Goal: Transaction & Acquisition: Purchase product/service

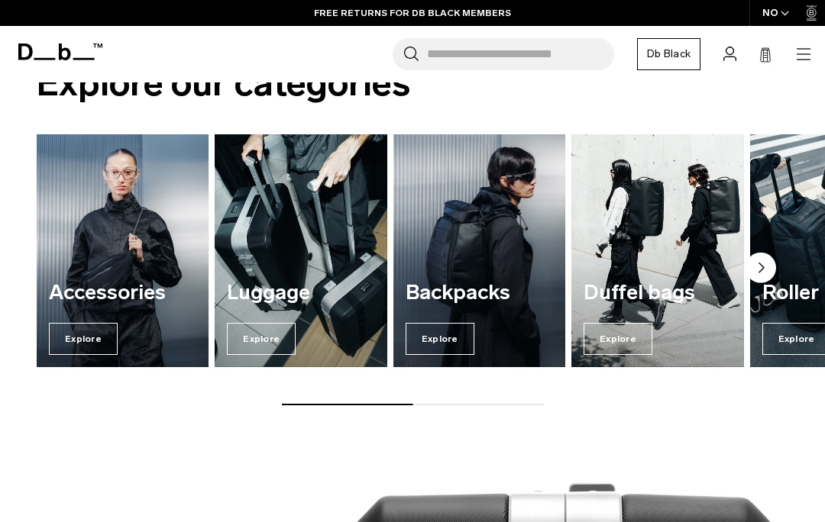
scroll to position [1307, 0]
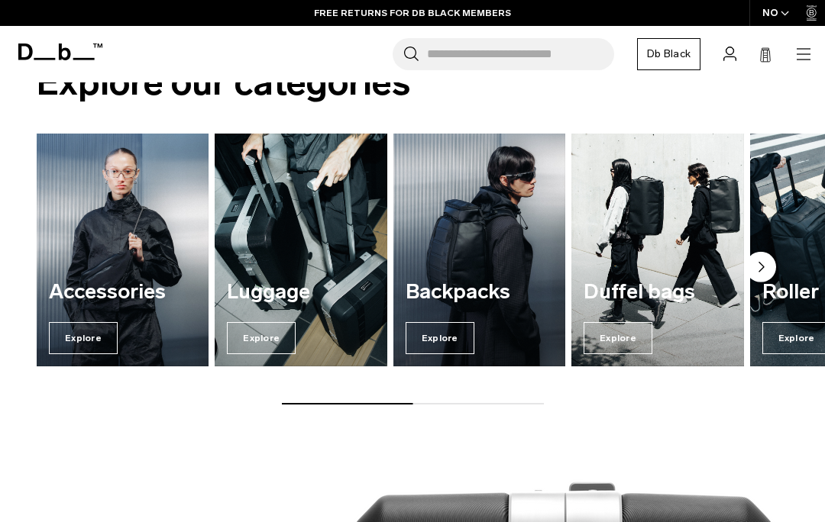
click at [441, 331] on span "Explore" at bounding box center [439, 338] width 69 height 32
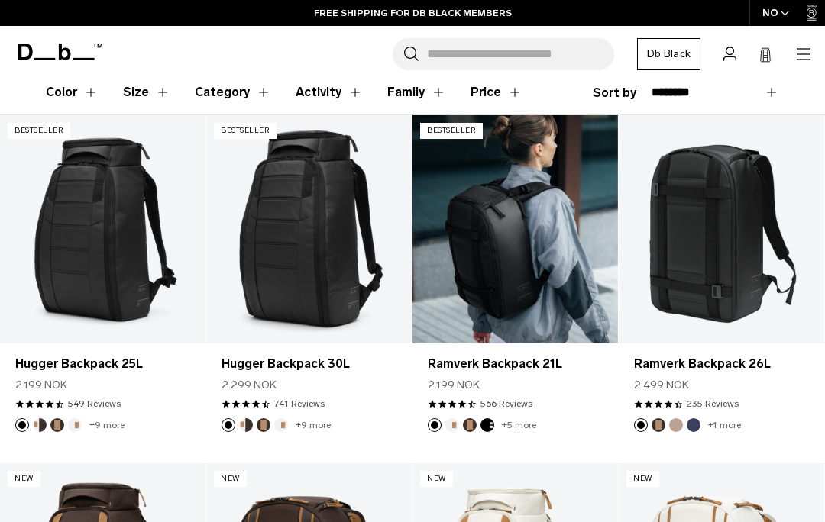
click at [478, 233] on link "Ramverk Backpack 21L" at bounding box center [514, 229] width 205 height 228
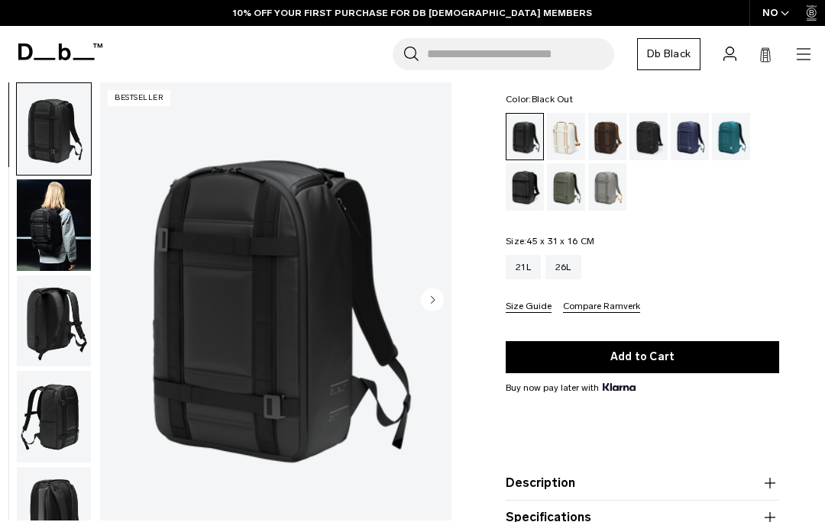
scroll to position [321, 0]
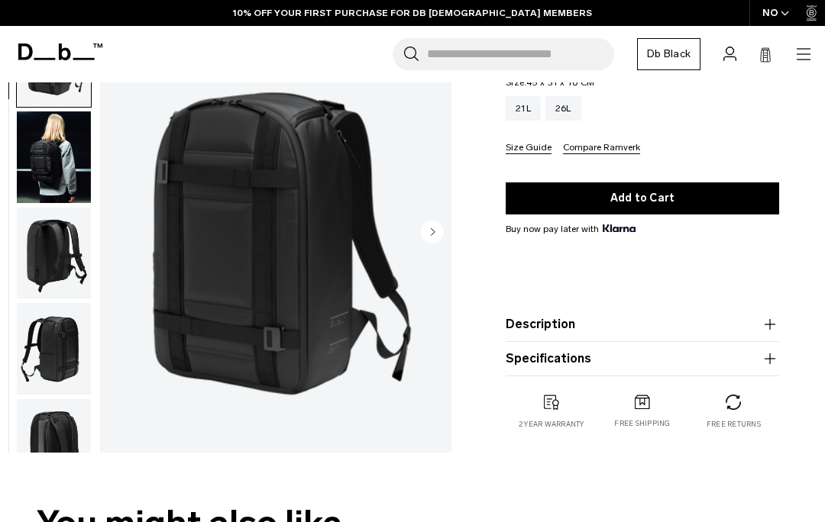
click at [50, 399] on img "button" at bounding box center [54, 445] width 74 height 92
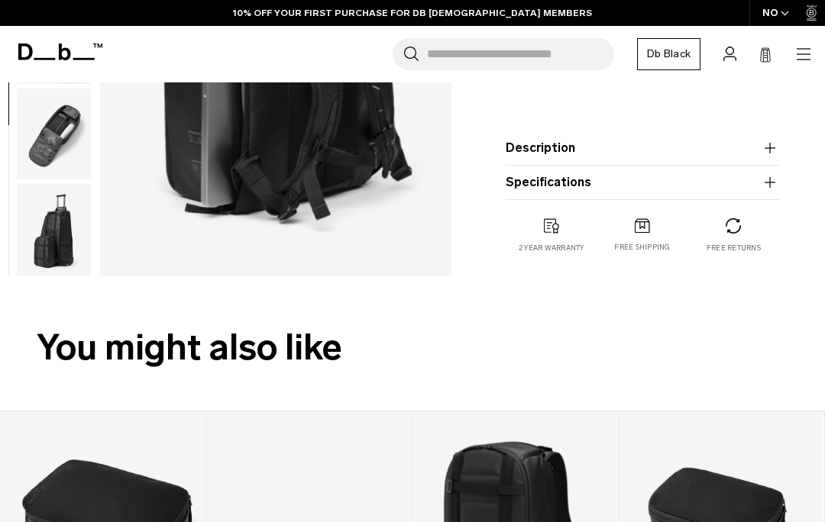
scroll to position [336, 0]
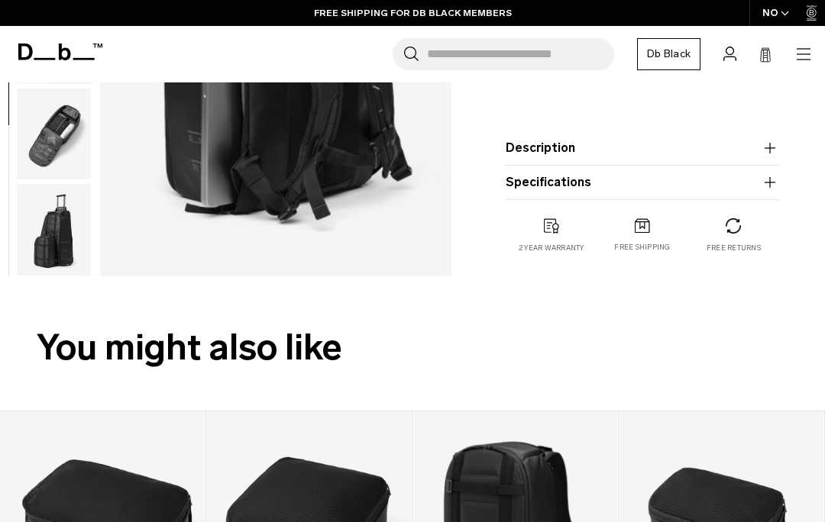
click at [56, 125] on img "button" at bounding box center [54, 134] width 74 height 92
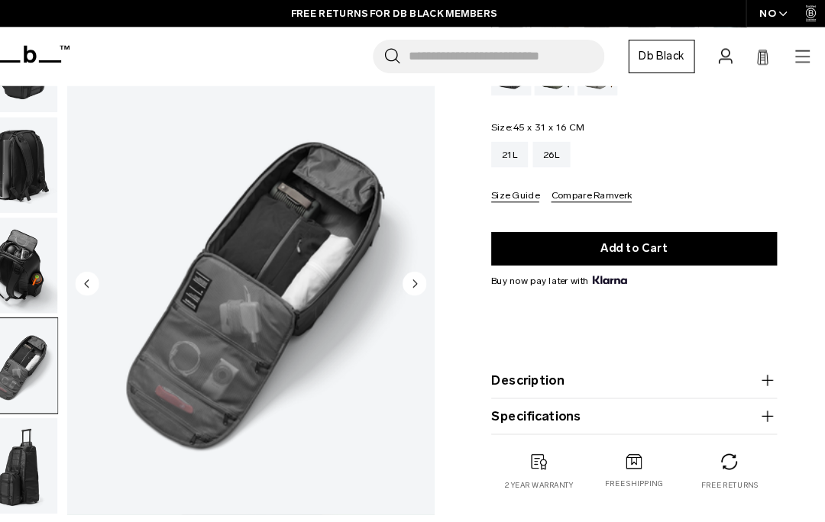
scroll to position [270, 0]
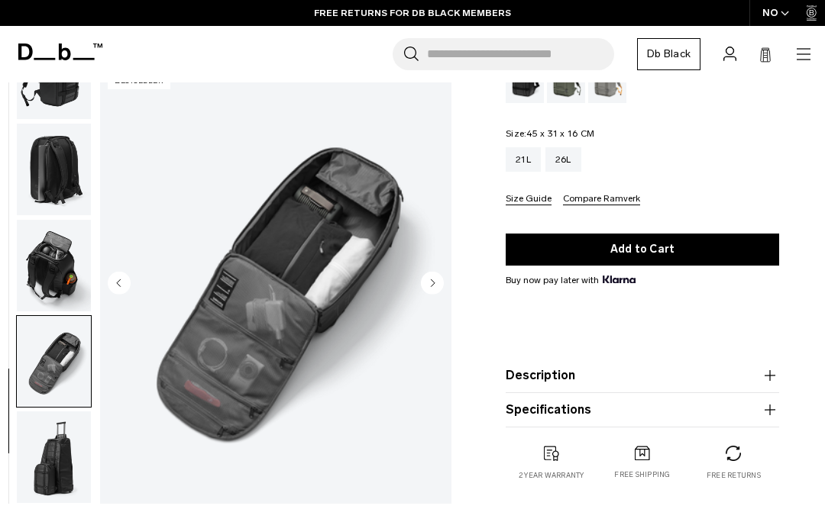
click at [45, 255] on img "button" at bounding box center [54, 266] width 74 height 92
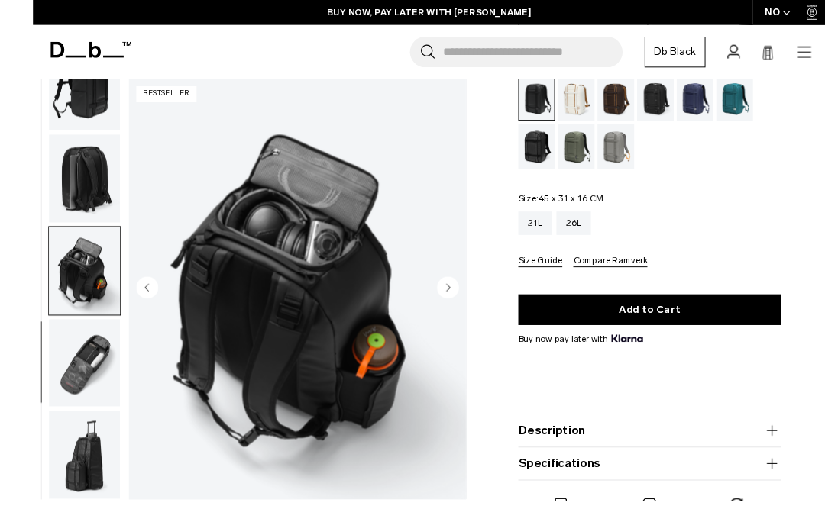
scroll to position [241, 0]
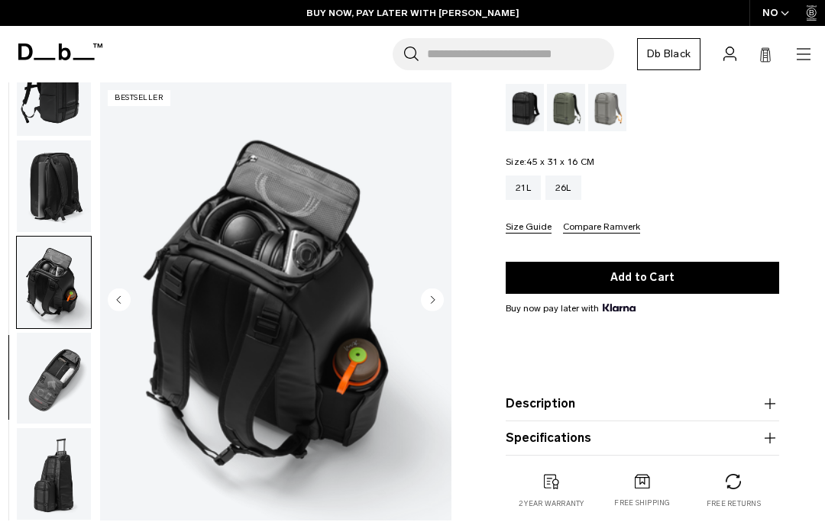
click at [53, 187] on img "button" at bounding box center [54, 187] width 74 height 92
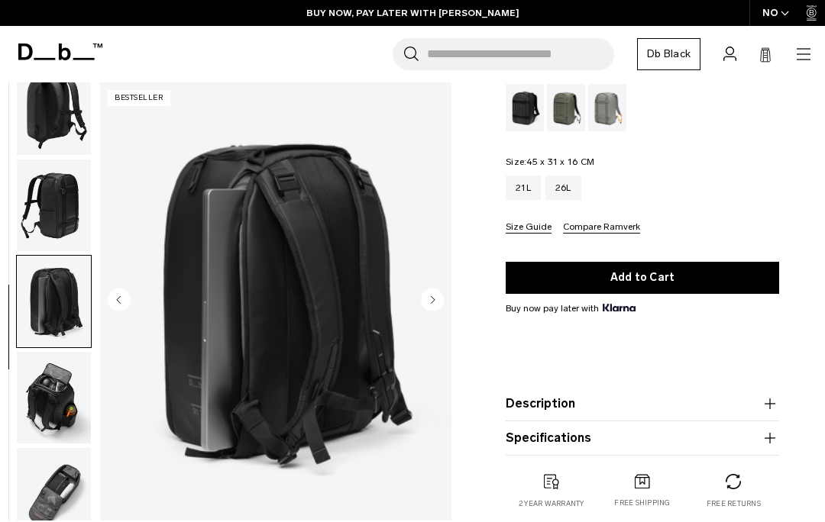
click at [56, 217] on img "button" at bounding box center [54, 206] width 74 height 92
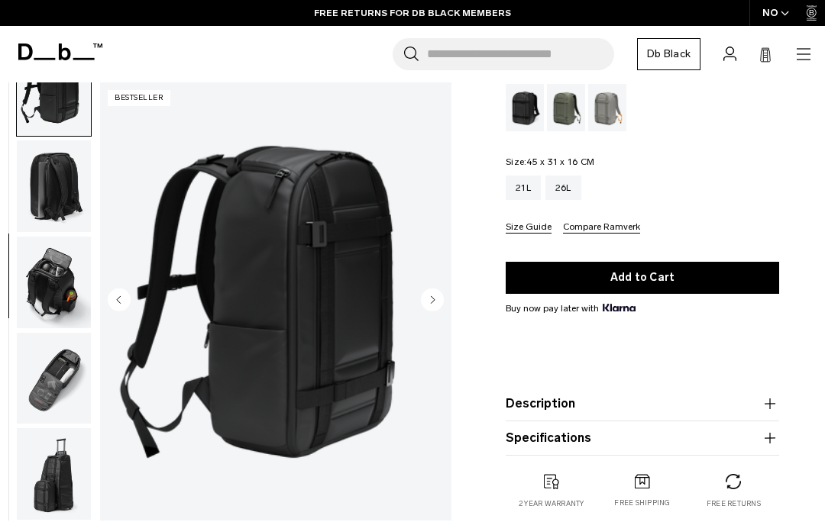
scroll to position [336, 0]
click at [565, 197] on div "26L" at bounding box center [563, 188] width 36 height 24
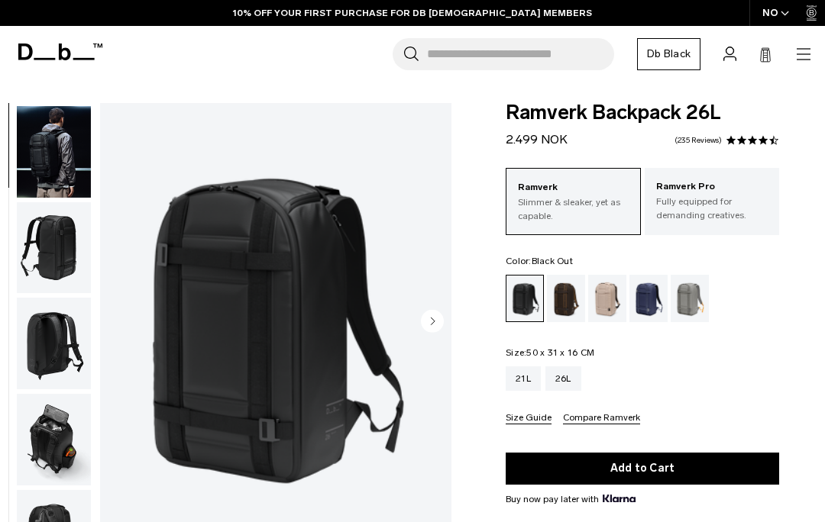
click at [63, 163] on img "button" at bounding box center [54, 152] width 74 height 92
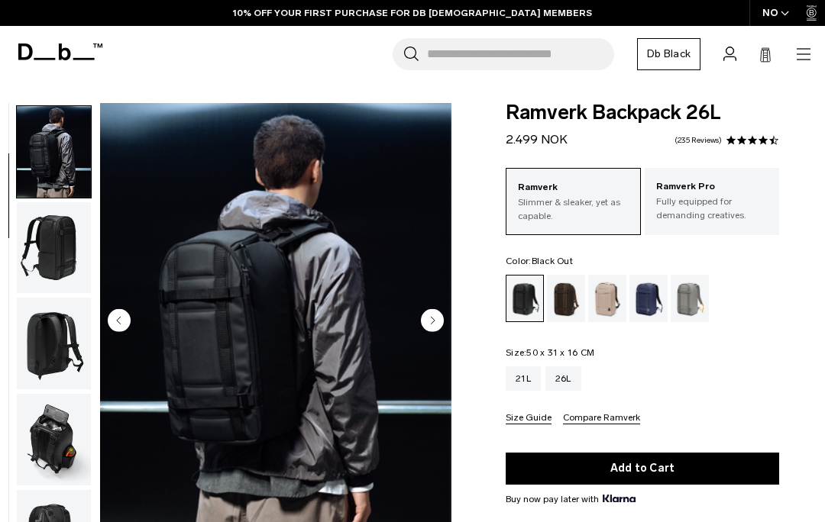
scroll to position [97, 0]
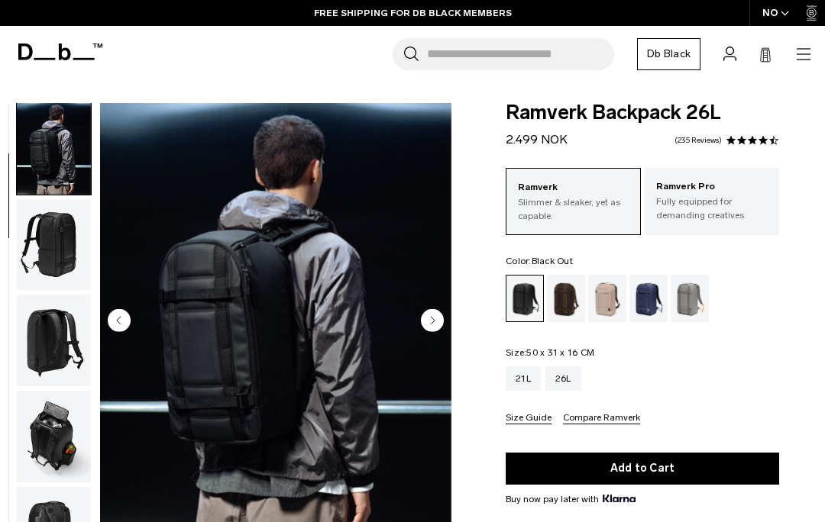
click at [52, 254] on img "button" at bounding box center [54, 245] width 74 height 92
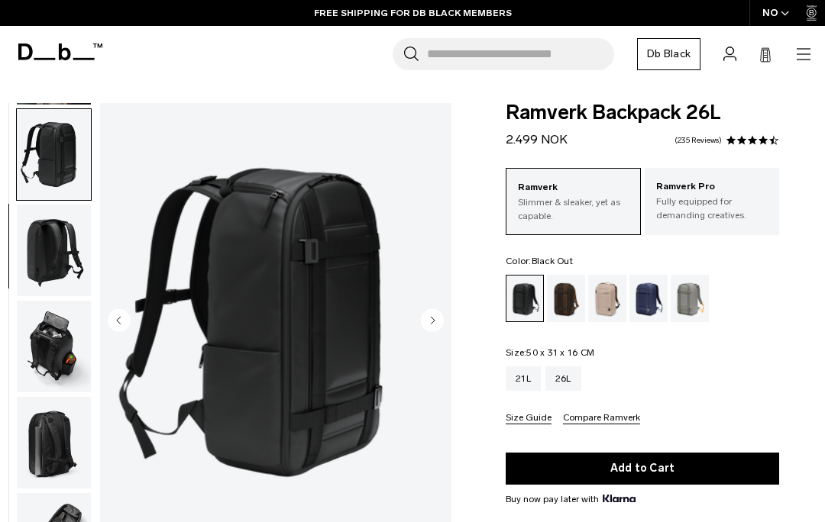
scroll to position [195, 0]
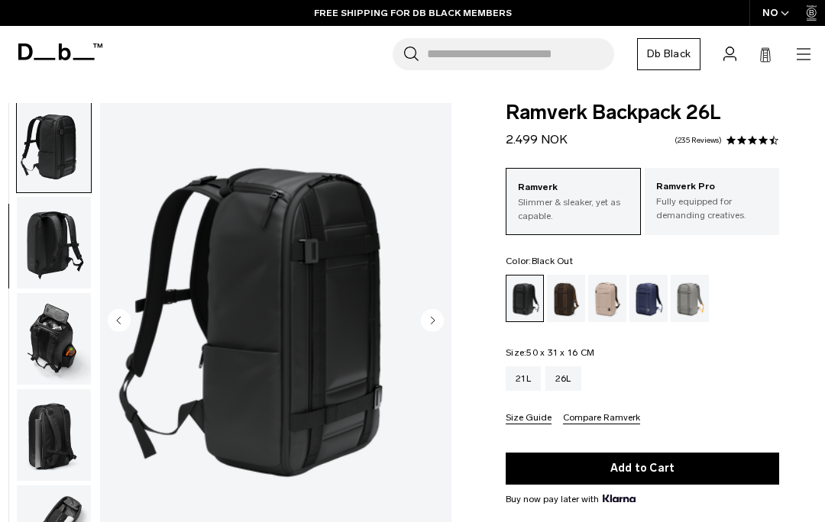
click at [42, 338] on img "button" at bounding box center [54, 339] width 74 height 92
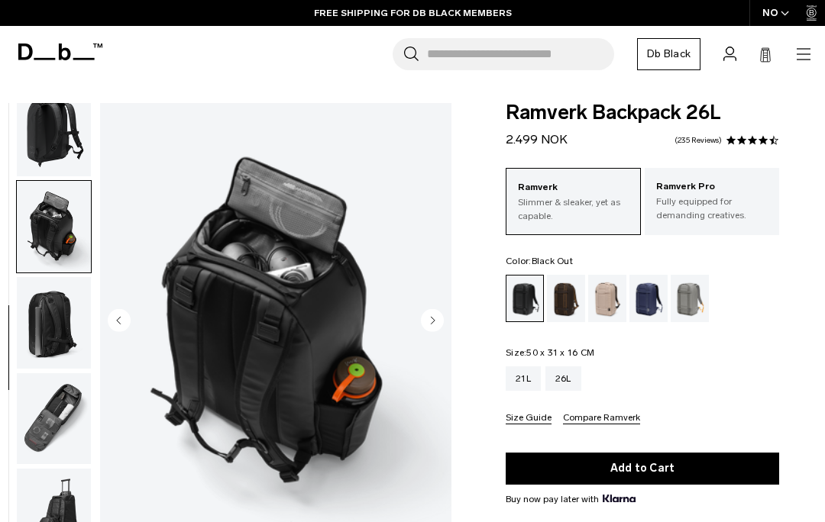
scroll to position [336, 0]
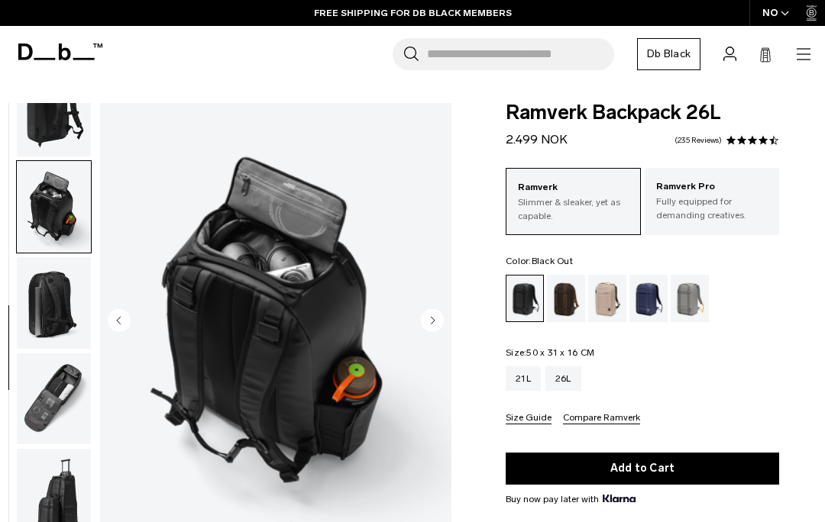
click at [47, 327] on img "button" at bounding box center [54, 303] width 74 height 92
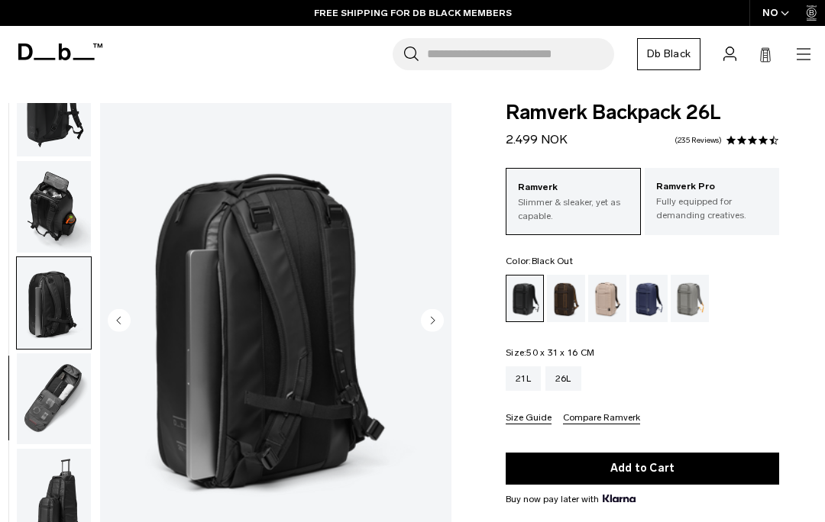
click at [45, 382] on img "button" at bounding box center [54, 400] width 74 height 92
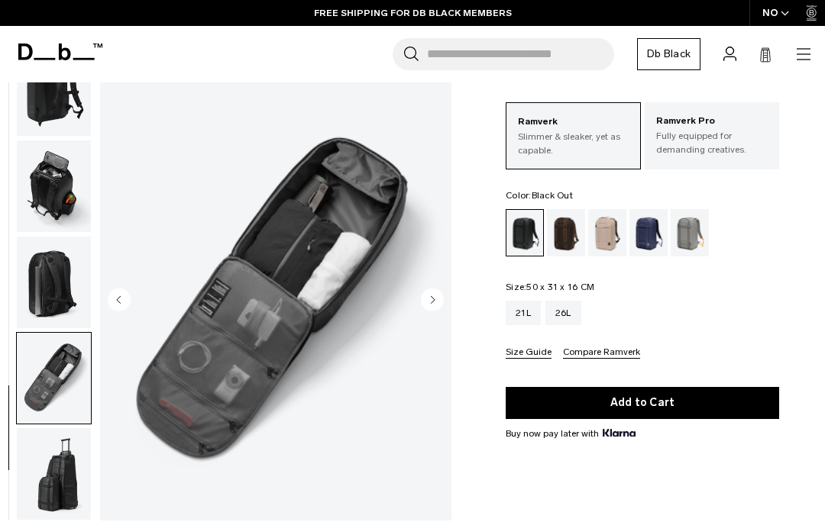
scroll to position [91, 0]
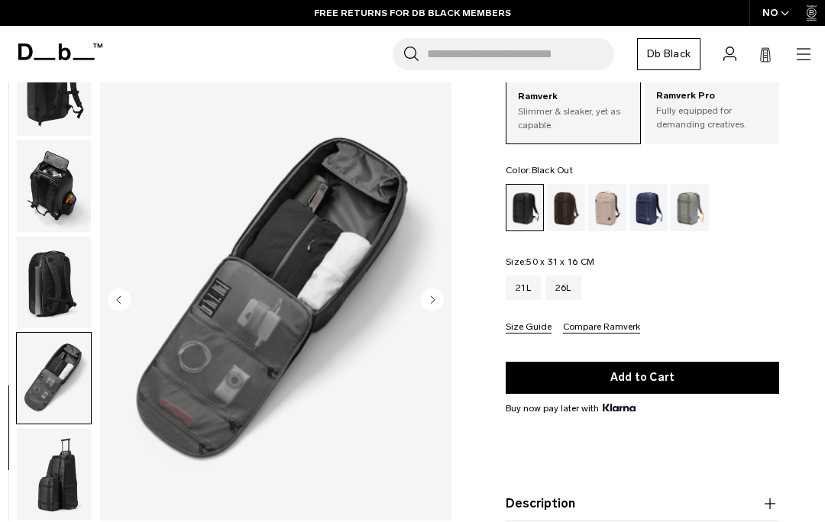
click at [66, 477] on img "button" at bounding box center [54, 474] width 74 height 92
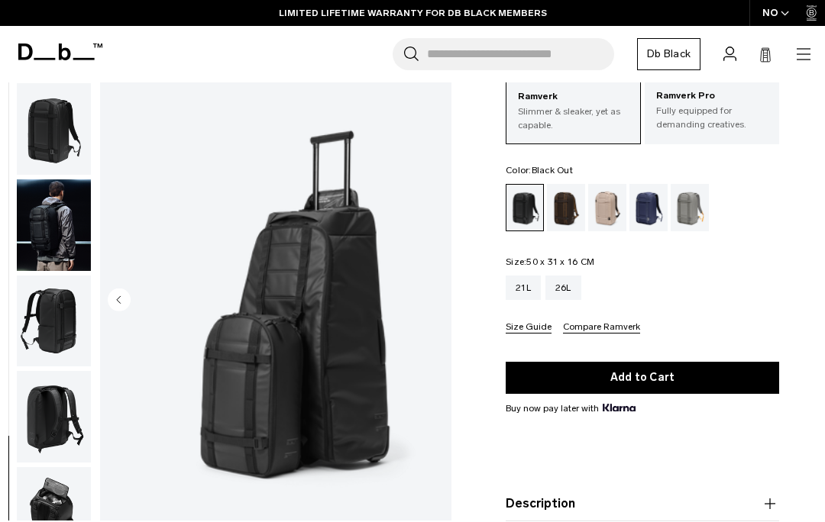
scroll to position [0, 0]
click at [528, 279] on div "21L" at bounding box center [523, 288] width 35 height 24
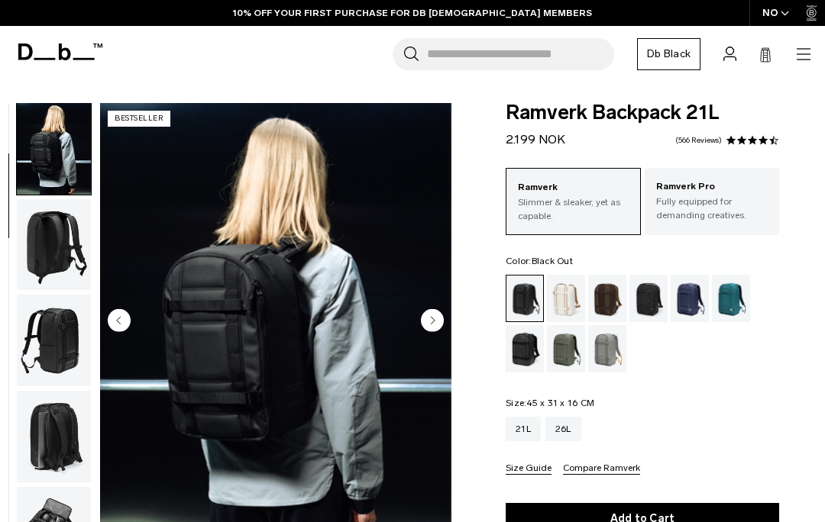
click at [55, 335] on img "button" at bounding box center [54, 341] width 74 height 92
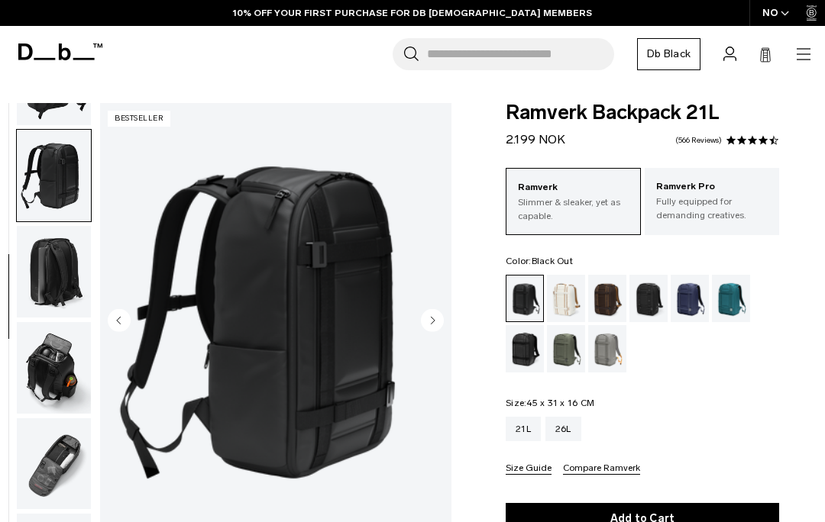
scroll to position [292, 0]
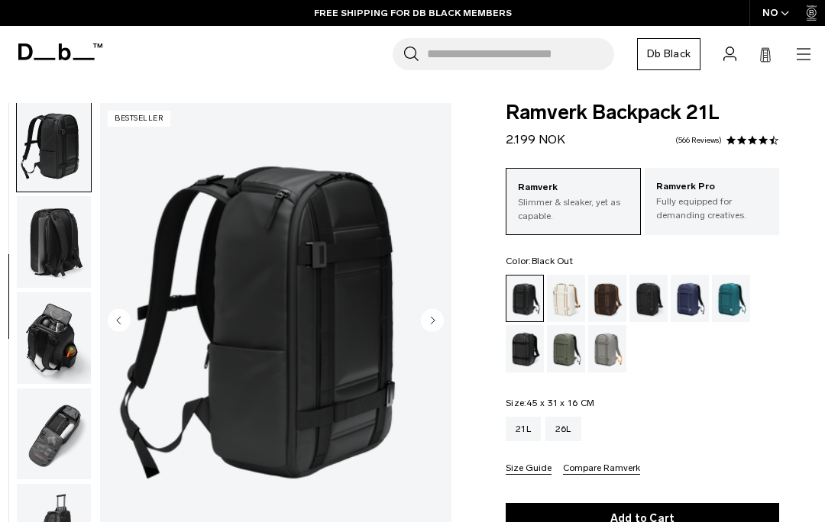
click at [51, 337] on img "button" at bounding box center [54, 338] width 74 height 92
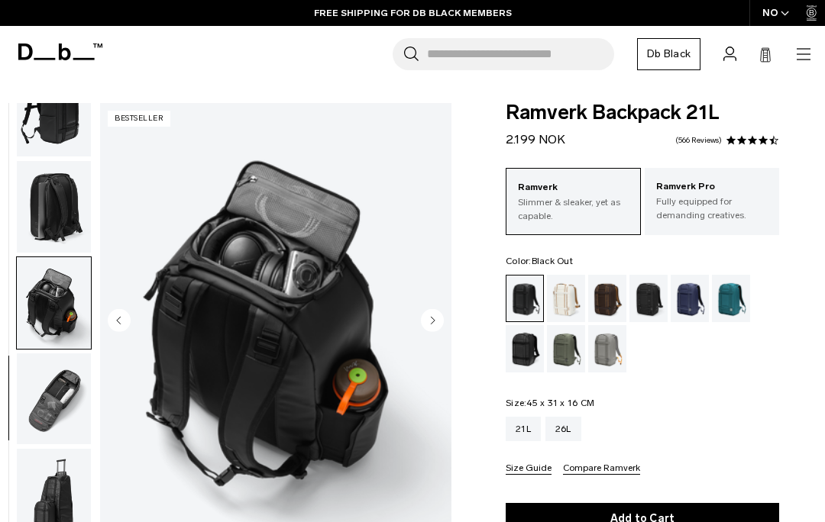
scroll to position [336, 0]
click at [55, 393] on img "button" at bounding box center [54, 400] width 74 height 92
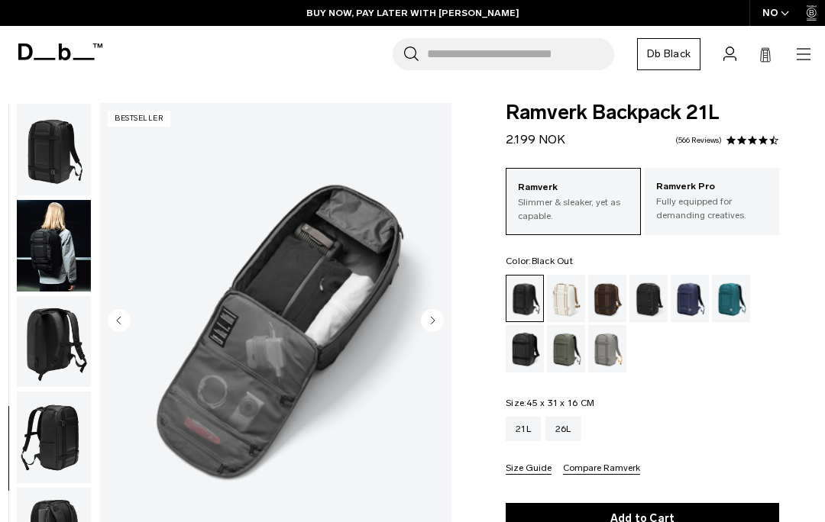
scroll to position [0, 0]
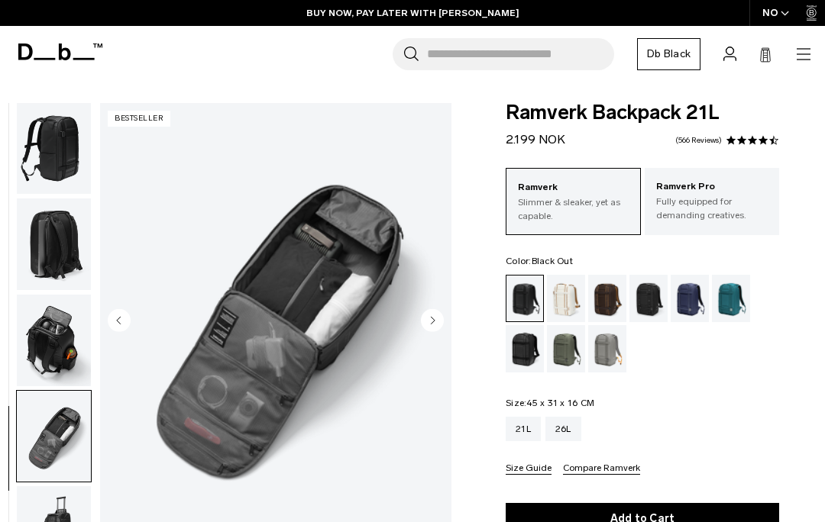
click at [50, 332] on img "button" at bounding box center [54, 341] width 74 height 92
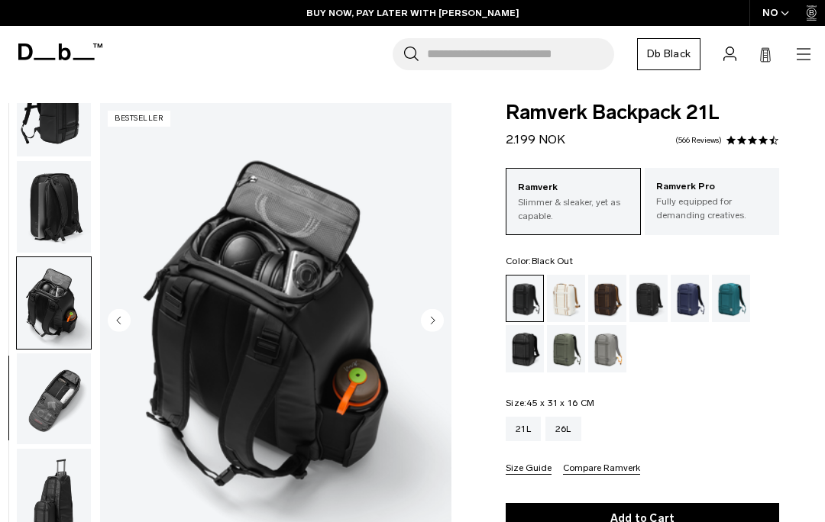
scroll to position [336, 0]
